Goal: Register for event/course

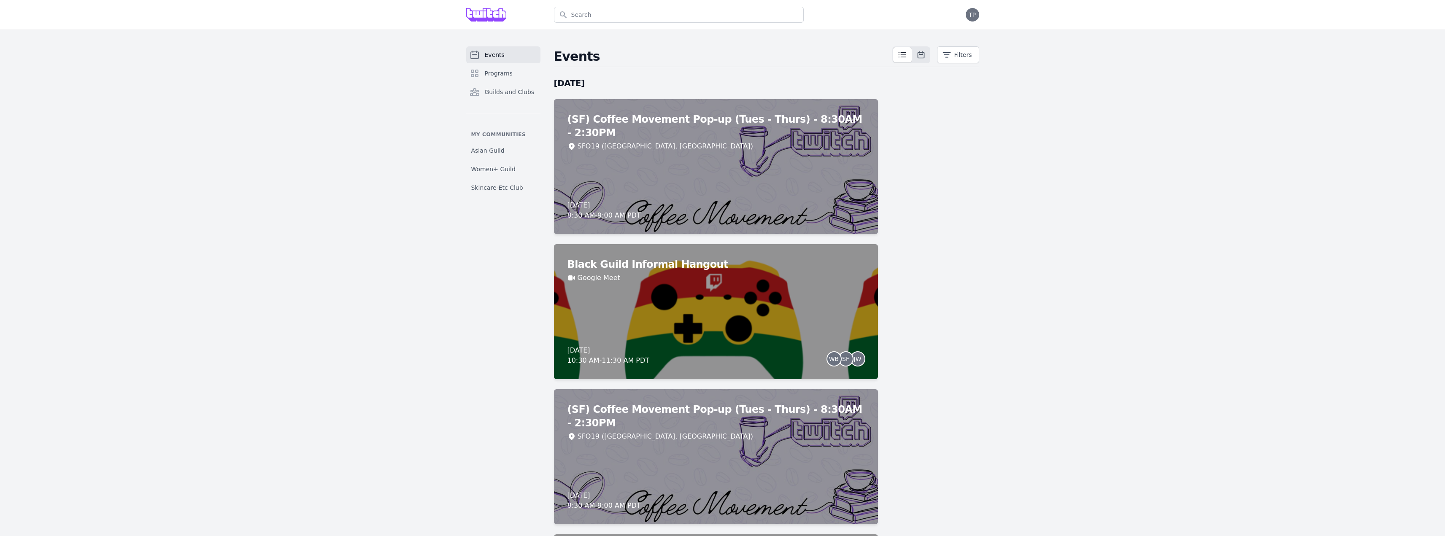
drag, startPoint x: 489, startPoint y: 61, endPoint x: 535, endPoint y: 3, distance: 73.7
click at [489, 61] on link "Events" at bounding box center [503, 54] width 74 height 17
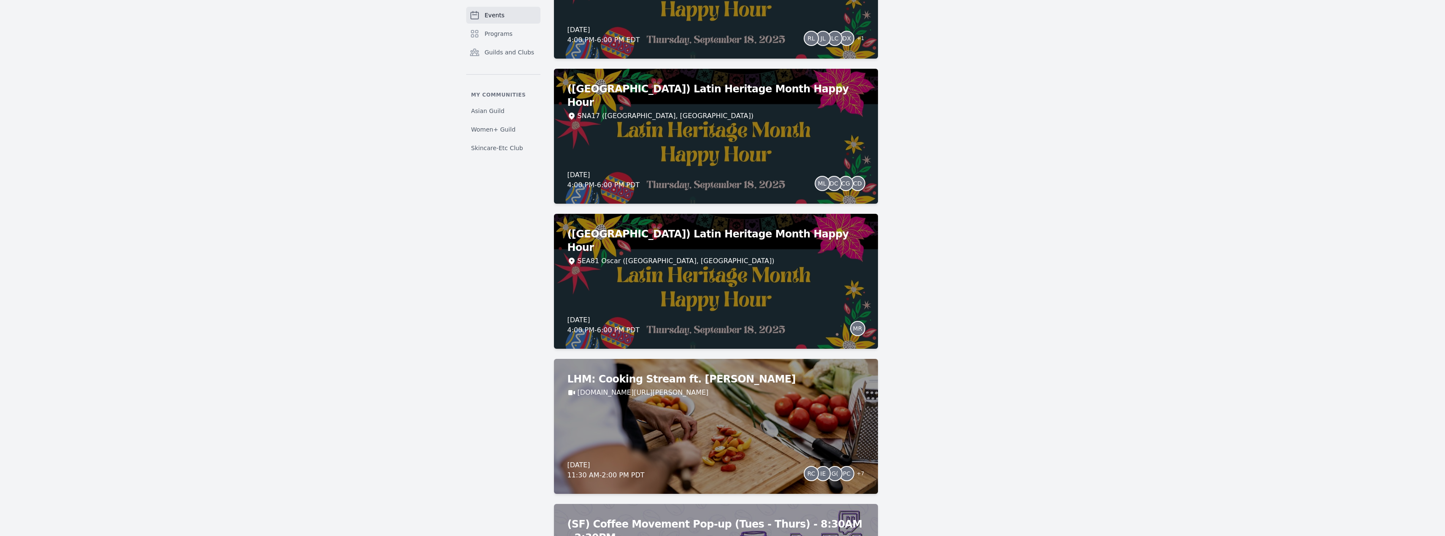
scroll to position [1814, 0]
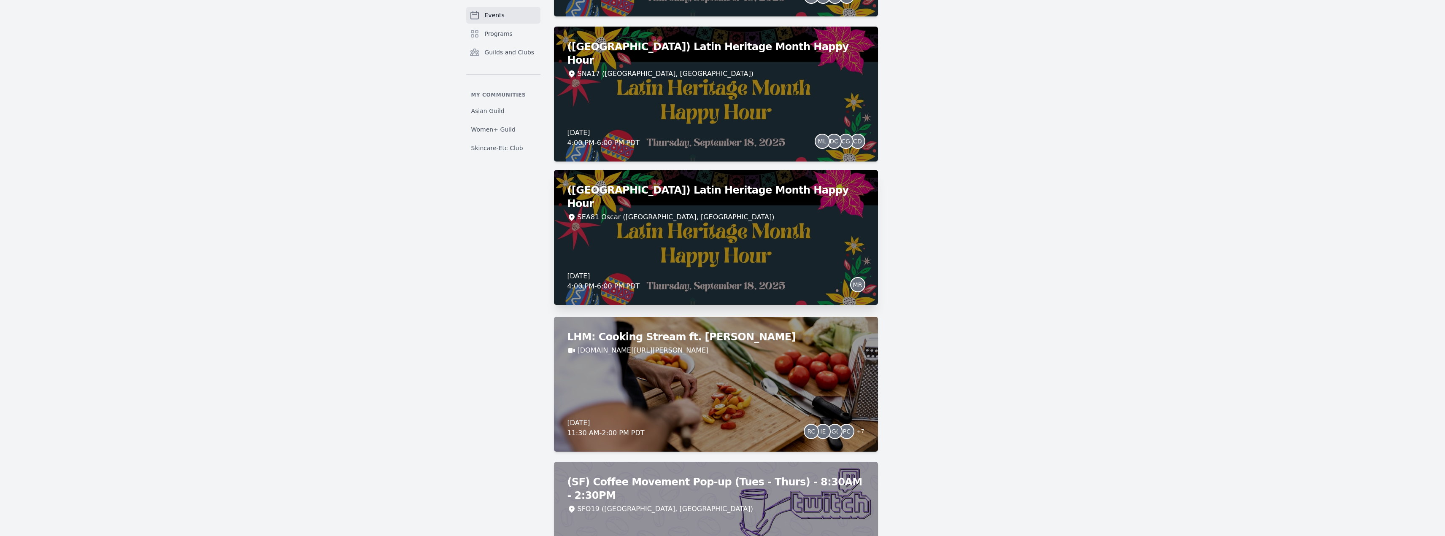
click at [711, 305] on div "(Seattle) Latin Heritage Month Happy Hour SEA81 Oscar (Seattle, WA) Thursday, S…" at bounding box center [716, 237] width 324 height 135
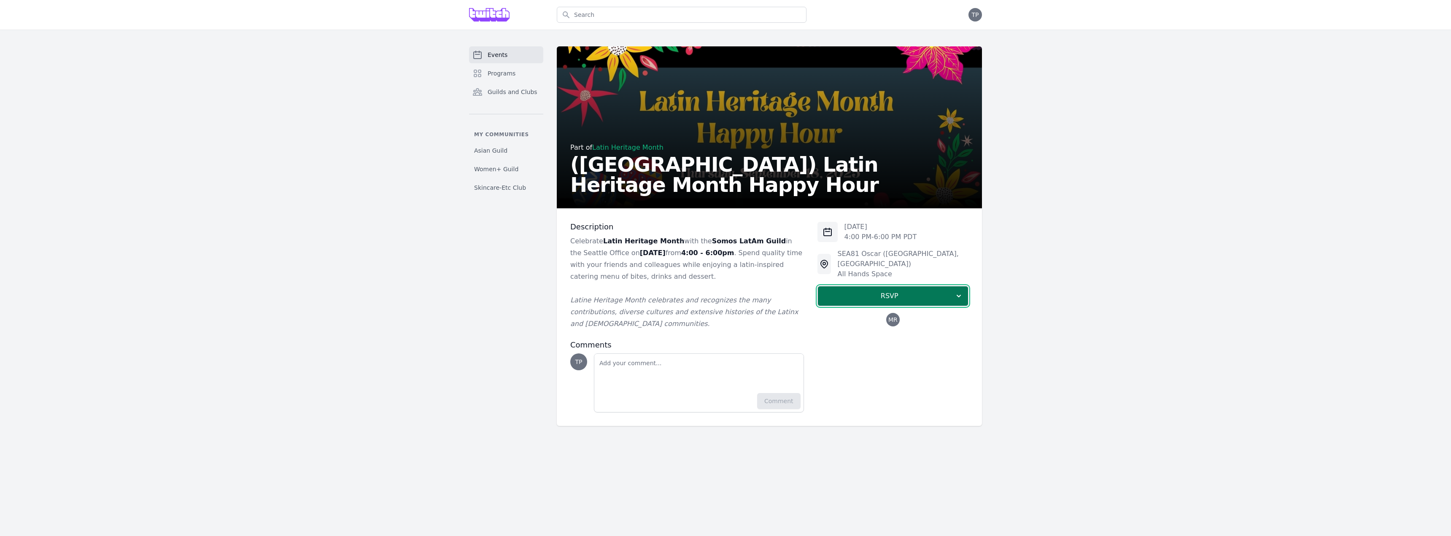
click at [878, 301] on span "RSVP" at bounding box center [890, 296] width 130 height 10
click at [881, 327] on link "I'm going" at bounding box center [893, 318] width 151 height 15
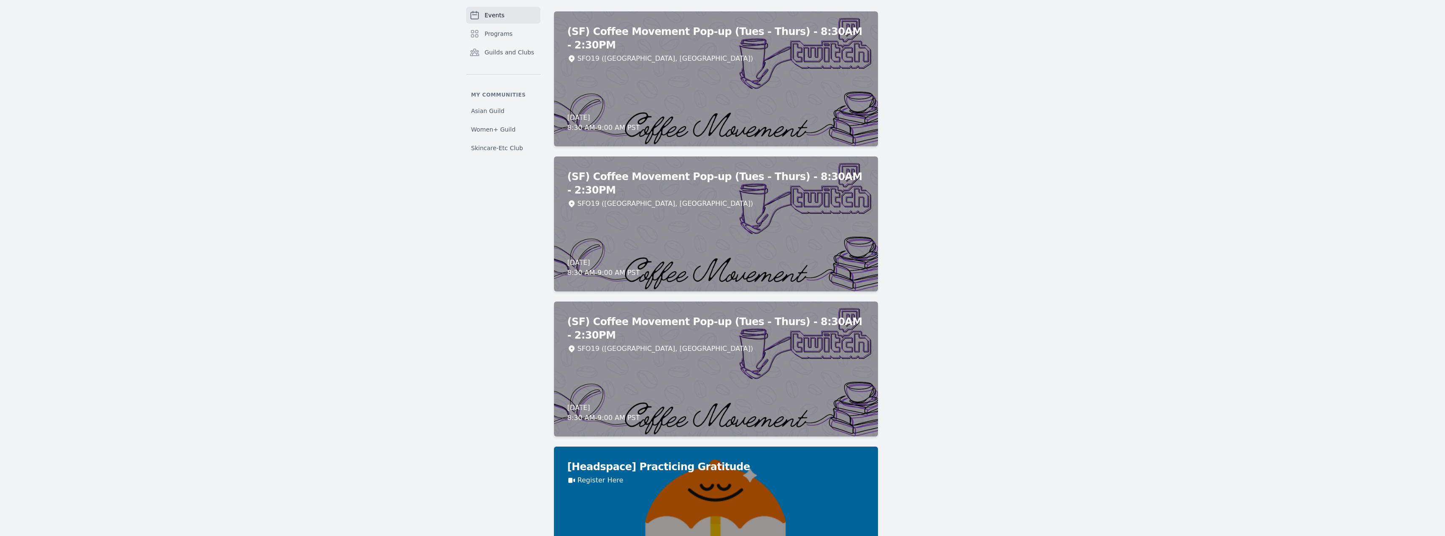
scroll to position [5412, 0]
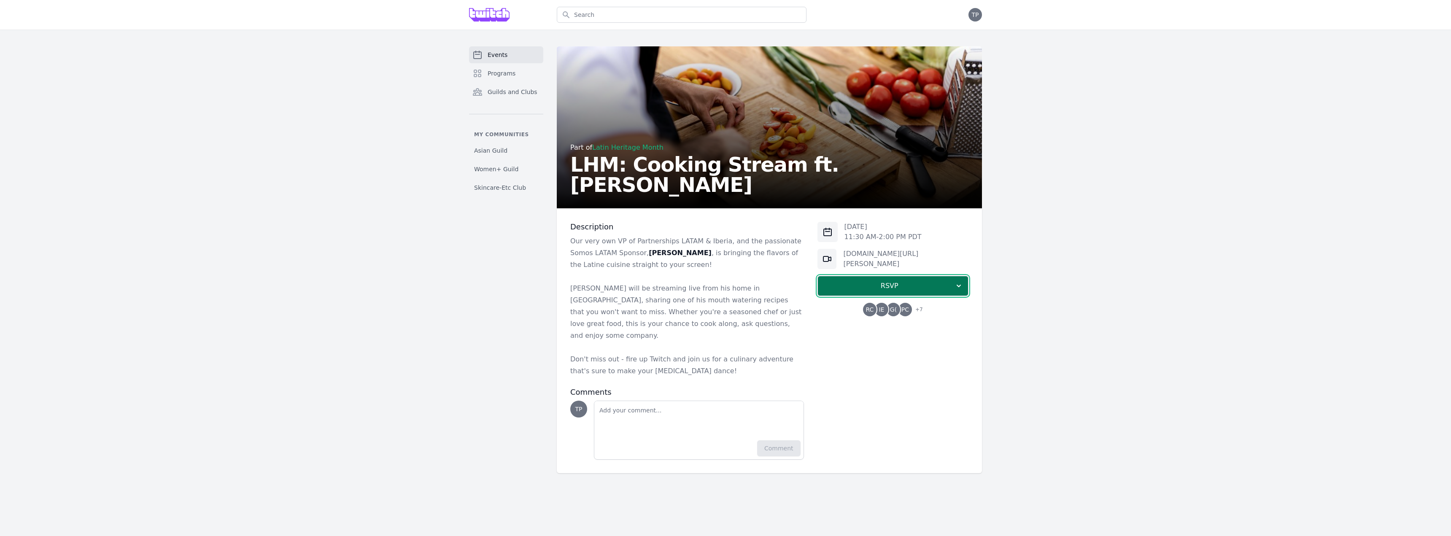
click at [875, 291] on span "RSVP" at bounding box center [890, 286] width 130 height 10
click at [884, 332] on link "Maybe" at bounding box center [893, 323] width 151 height 15
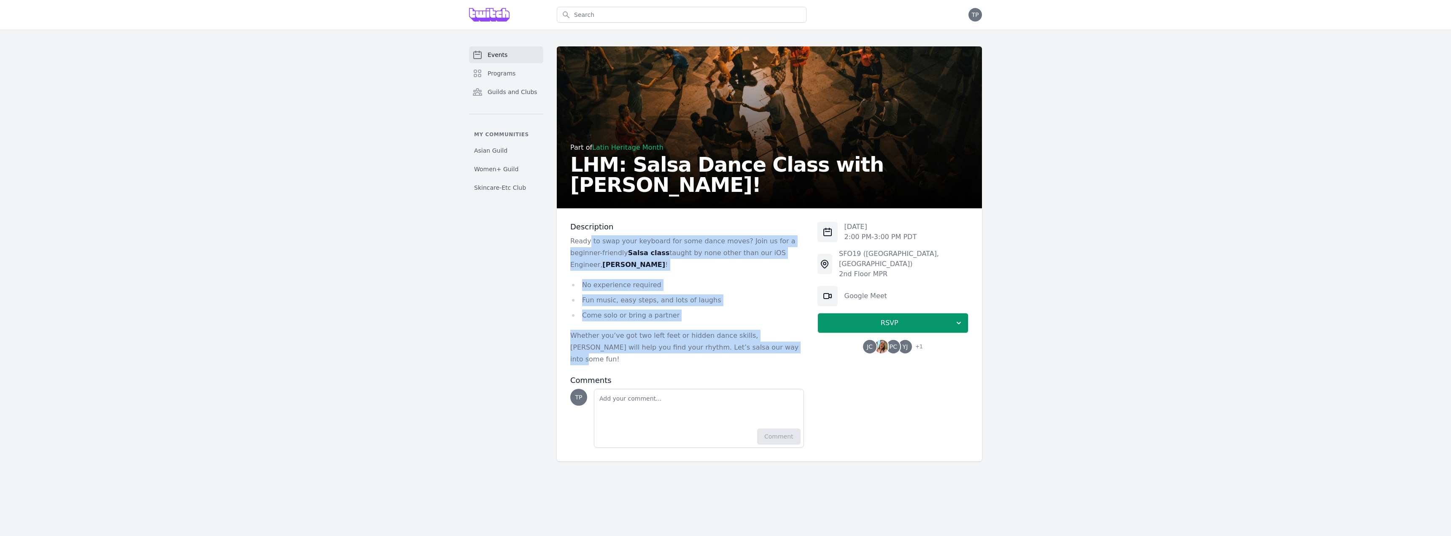
drag, startPoint x: 579, startPoint y: 259, endPoint x: 769, endPoint y: 356, distance: 213.6
click at [769, 356] on div "Ready to swap your keyboard for some dance moves? Join us for a beginner-friend…" at bounding box center [687, 300] width 234 height 130
click at [769, 356] on p "Whether you’ve got two left feet or hidden dance skills, Angel will help you fi…" at bounding box center [687, 347] width 234 height 35
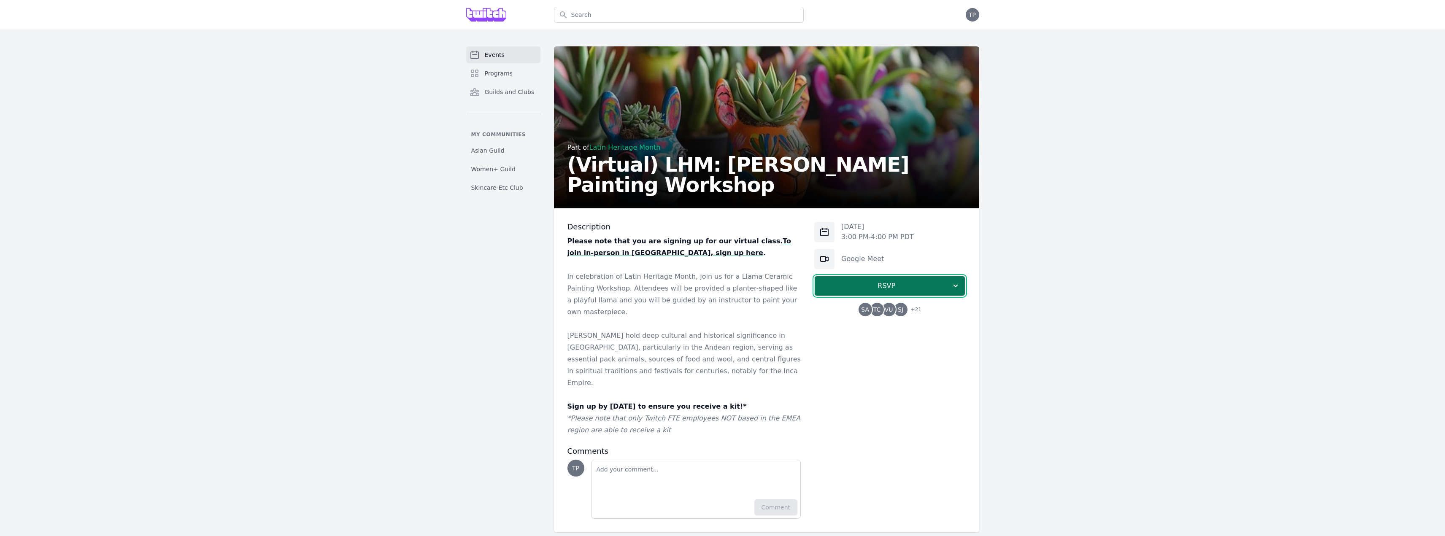
click at [888, 291] on span "RSVP" at bounding box center [886, 286] width 130 height 10
click at [887, 316] on link "I'm going" at bounding box center [889, 308] width 151 height 15
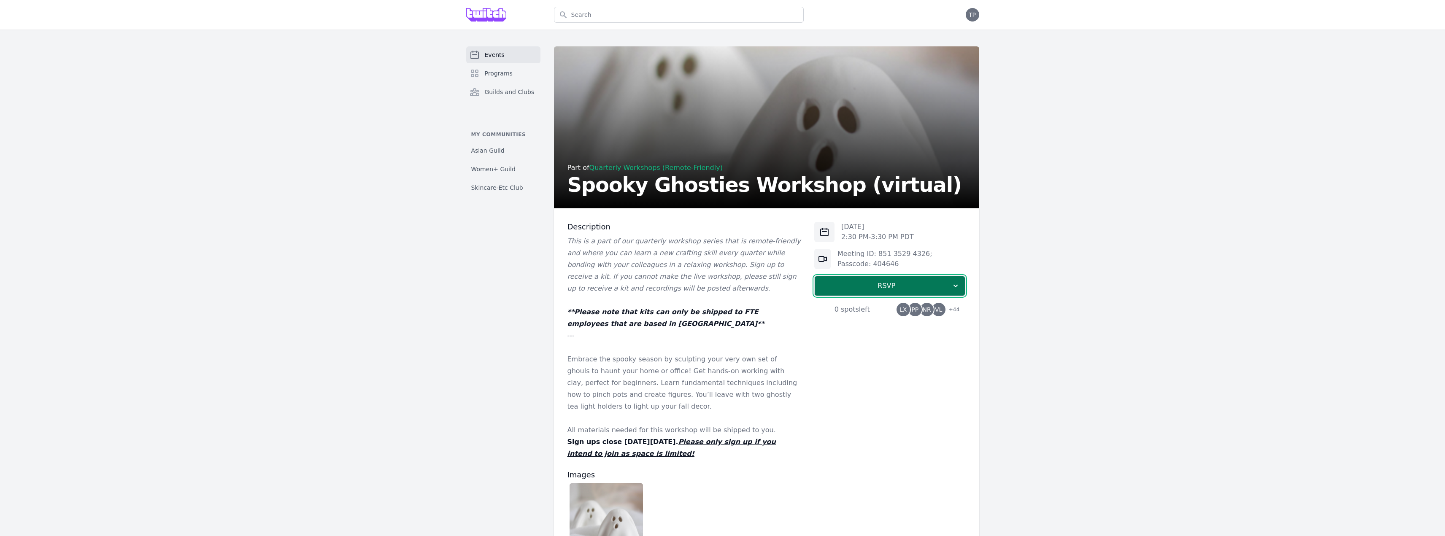
click at [873, 296] on button "RSVP" at bounding box center [889, 286] width 151 height 20
click at [875, 316] on link "I'm going" at bounding box center [889, 308] width 151 height 15
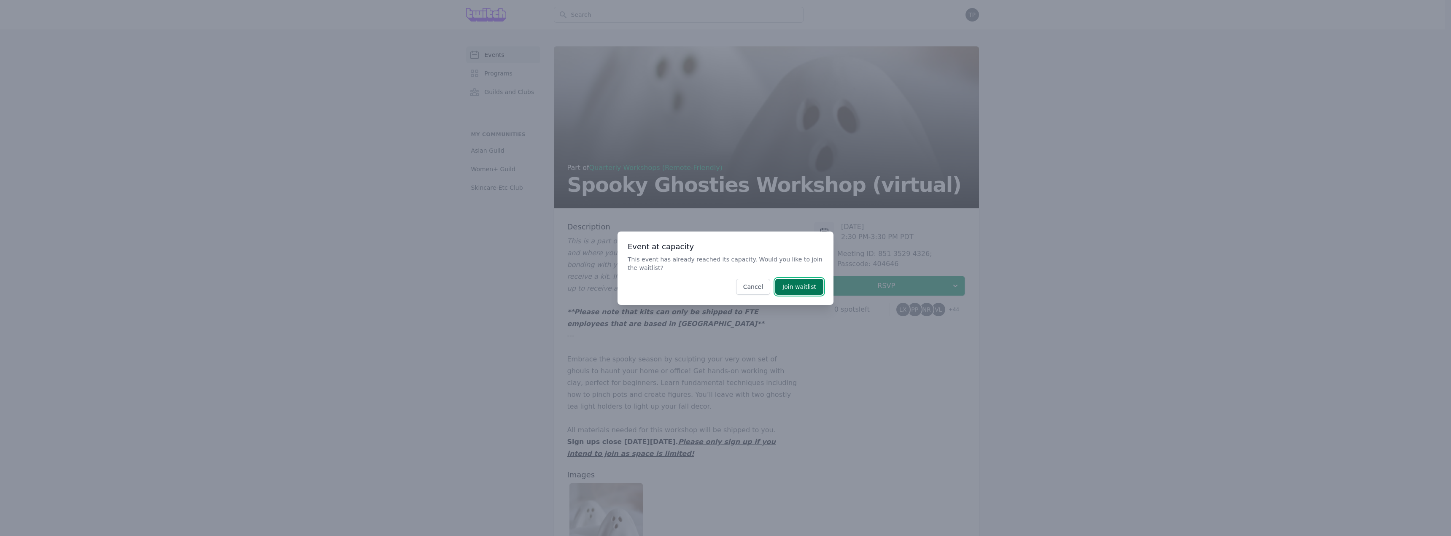
click at [803, 286] on button "Join waitlist" at bounding box center [799, 287] width 48 height 16
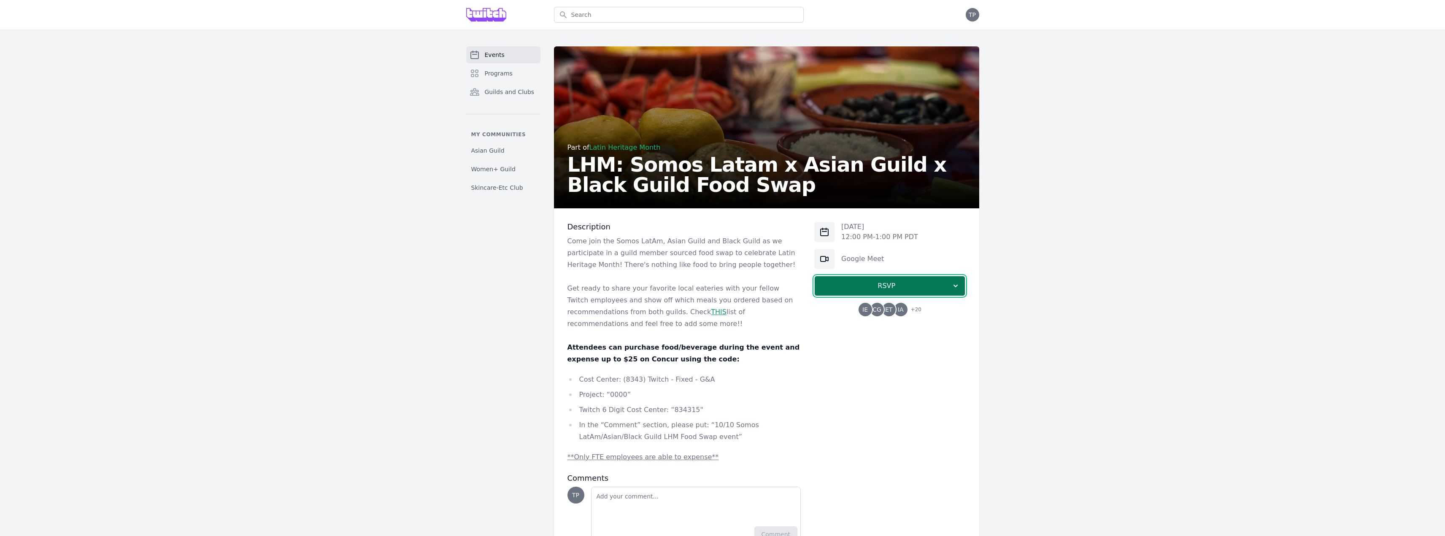
click at [864, 291] on span "RSVP" at bounding box center [886, 286] width 130 height 10
click at [869, 316] on link "I'm going" at bounding box center [889, 308] width 151 height 15
